Goal: Contribute content: Add original content to the website for others to see

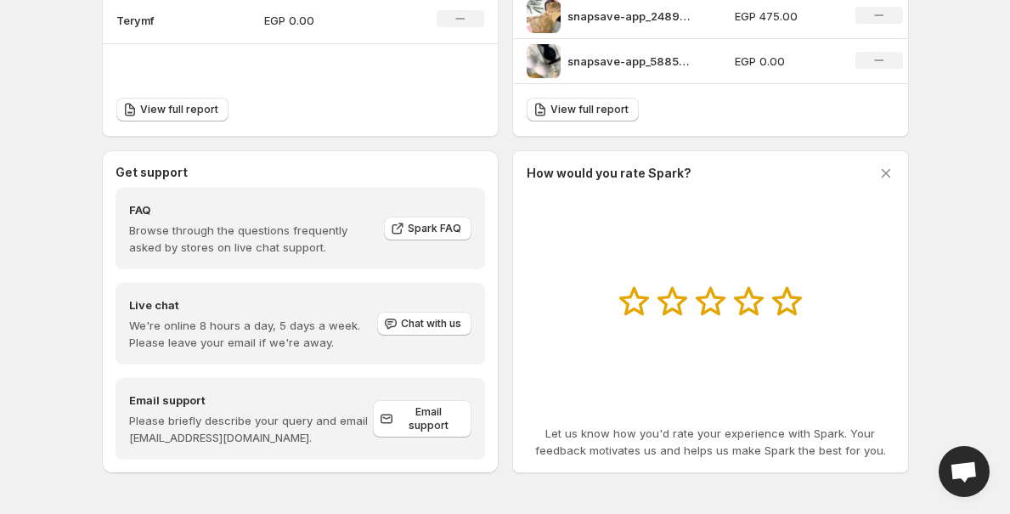
scroll to position [695, 0]
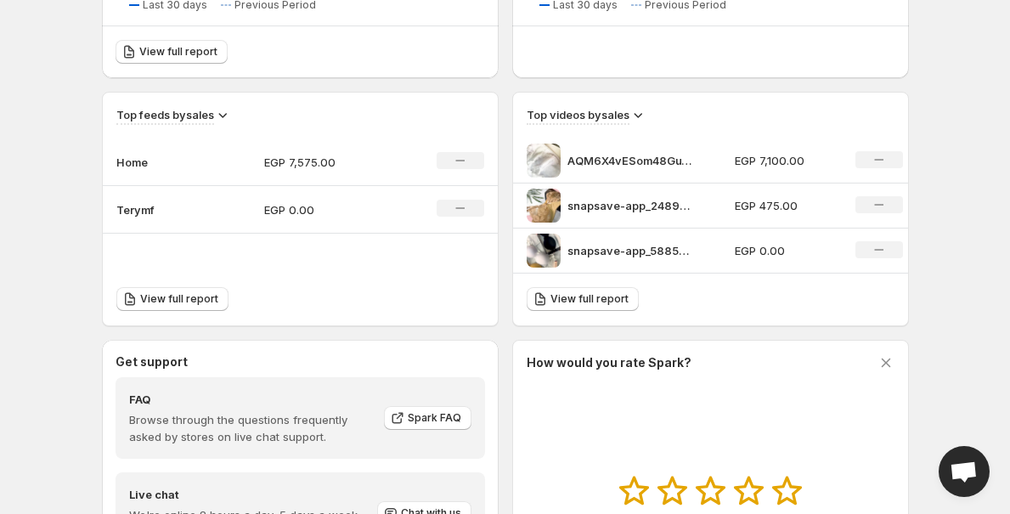
click at [865, 155] on div "No change" at bounding box center [879, 159] width 48 height 17
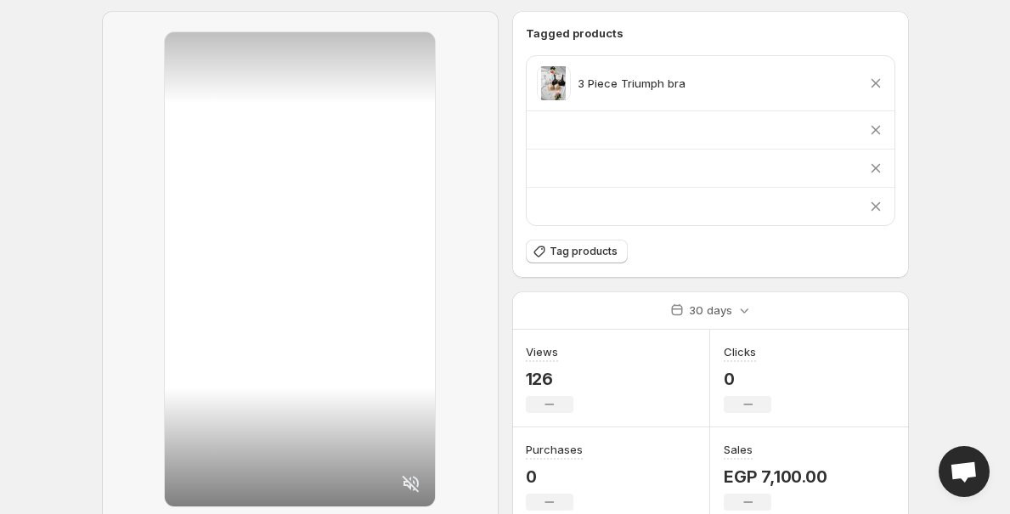
scroll to position [253, 0]
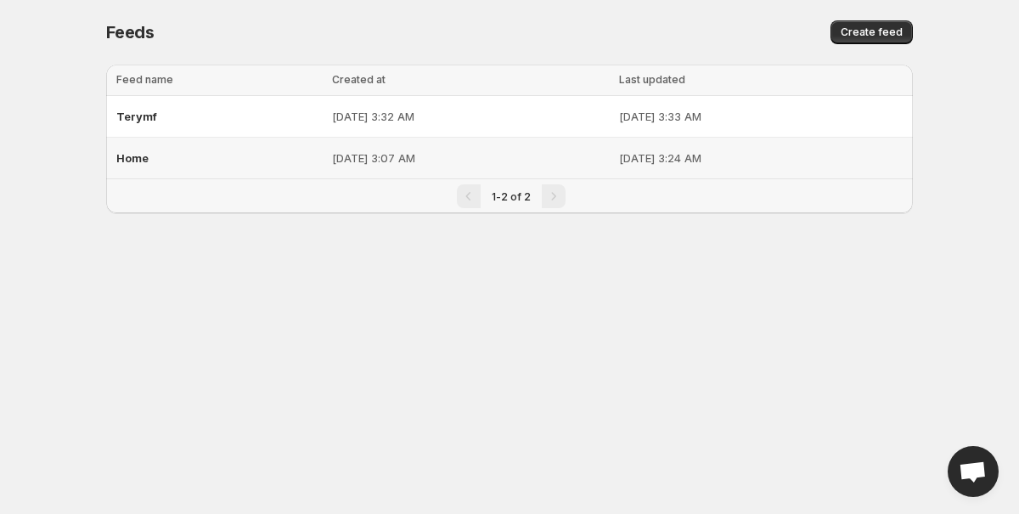
click at [382, 144] on td "[DATE] 3:07 AM" at bounding box center [470, 159] width 286 height 42
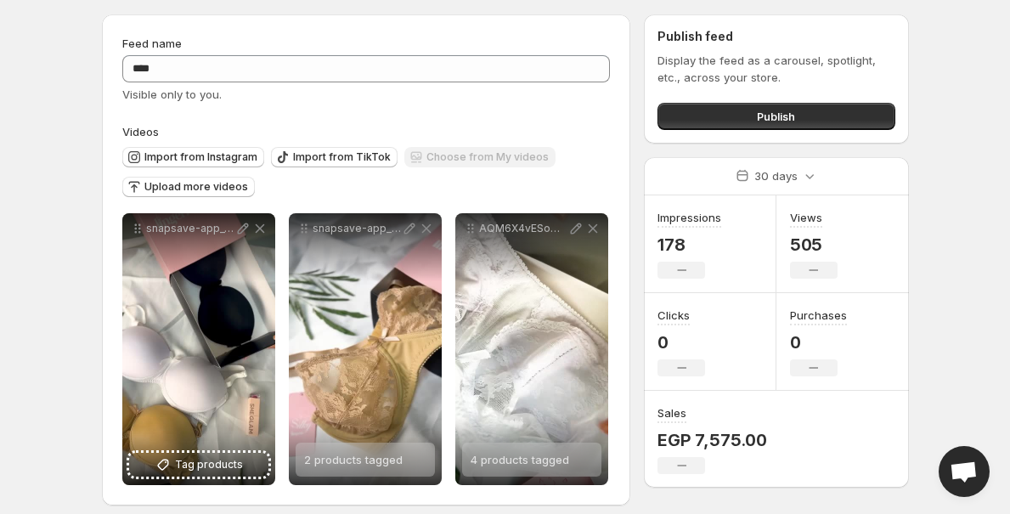
scroll to position [61, 0]
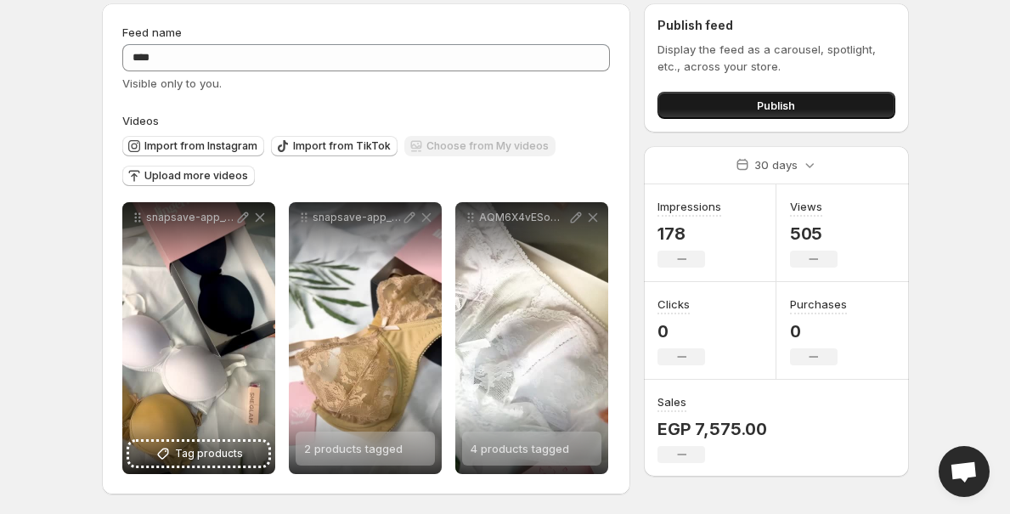
click at [768, 111] on span "Publish" at bounding box center [776, 105] width 38 height 17
